Goal: Information Seeking & Learning: Learn about a topic

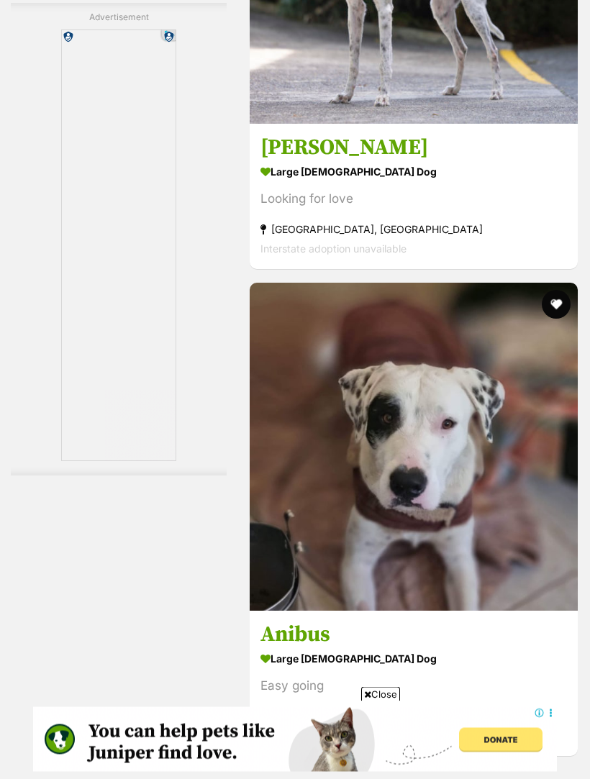
scroll to position [2558, 0]
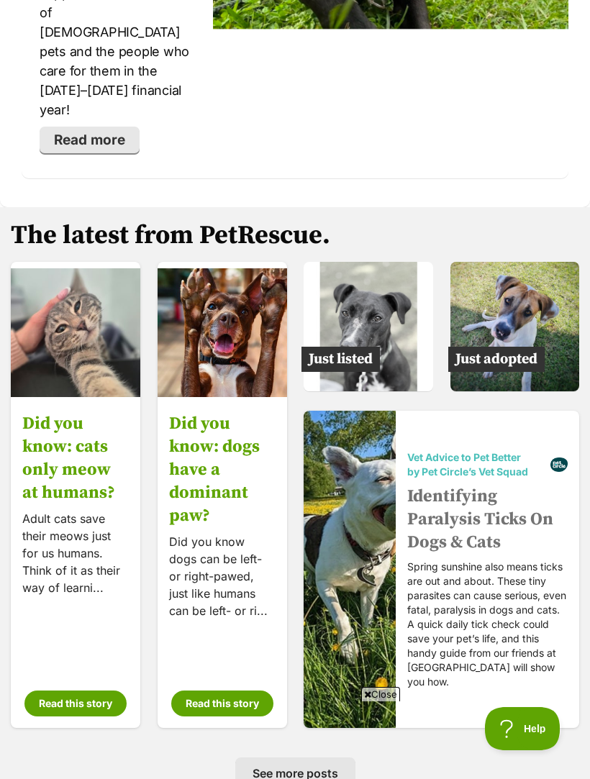
scroll to position [3193, 0]
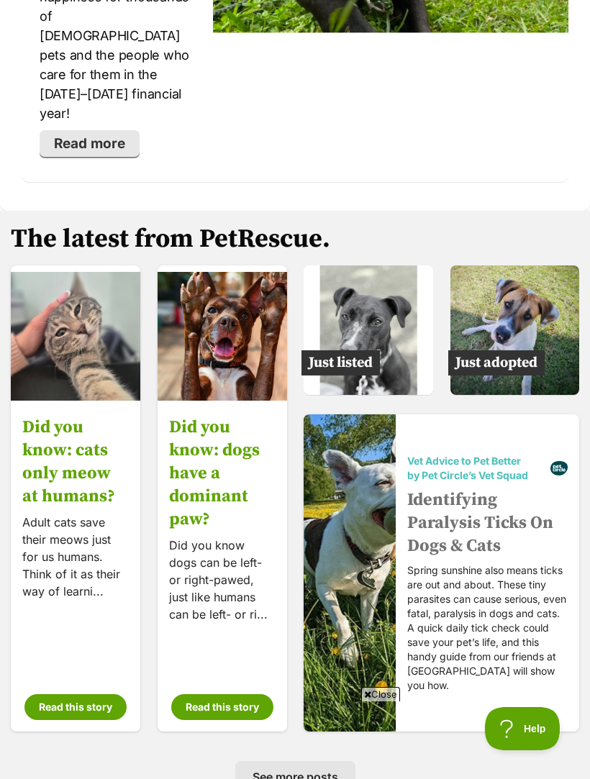
click at [522, 265] on img at bounding box center [514, 329] width 129 height 129
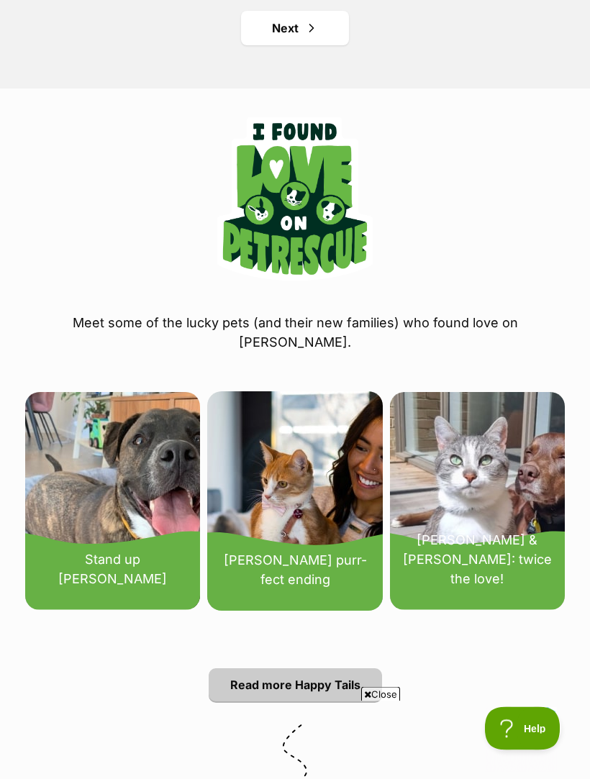
scroll to position [2122, 0]
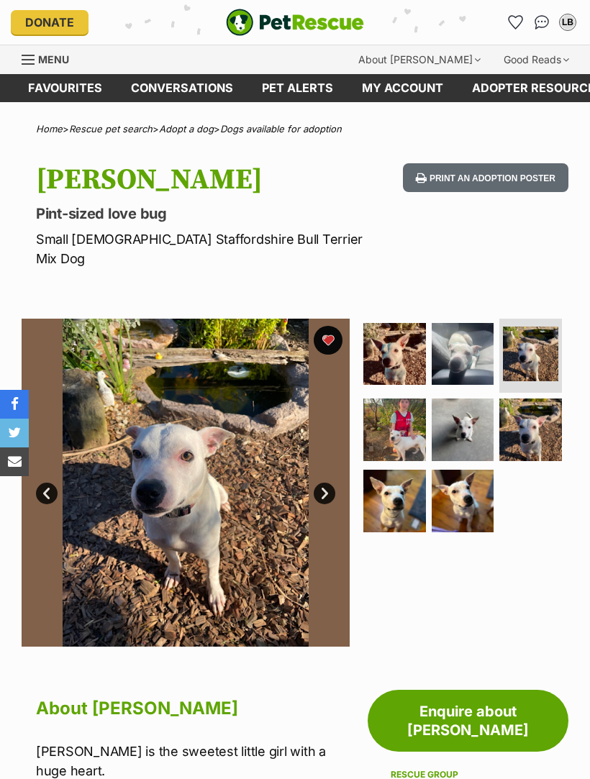
click at [546, 405] on img at bounding box center [530, 429] width 63 height 63
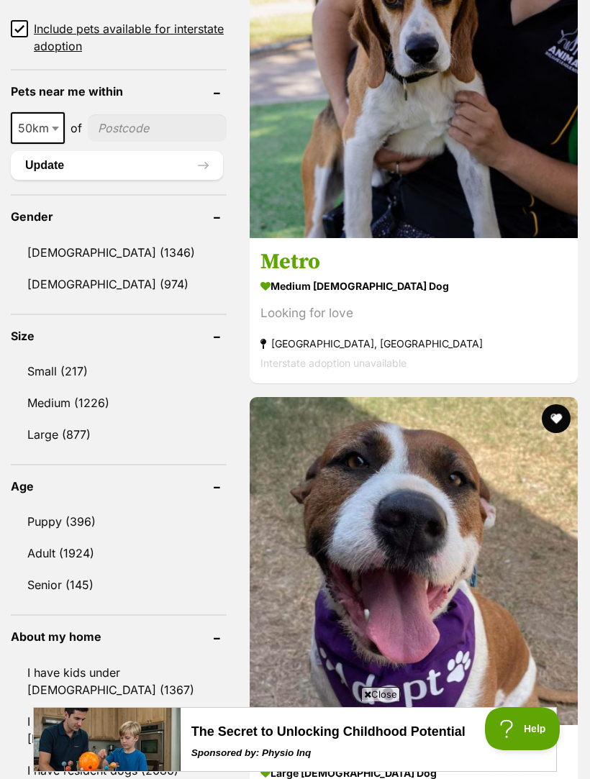
scroll to position [1189, 0]
